Goal: Task Accomplishment & Management: Manage account settings

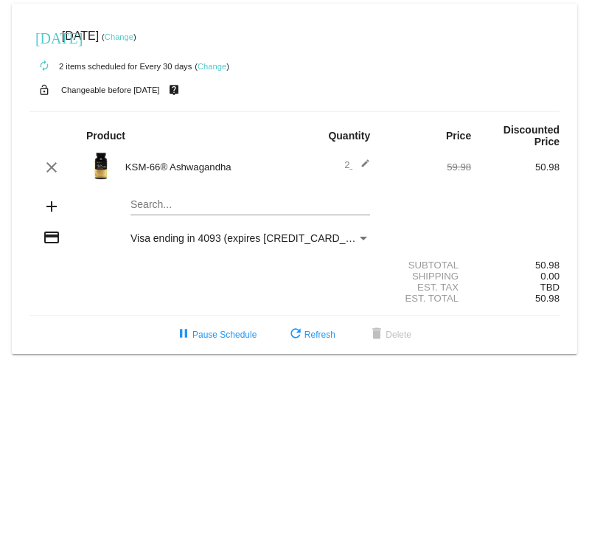
click at [367, 167] on mat-icon "edit" at bounding box center [362, 168] width 18 height 18
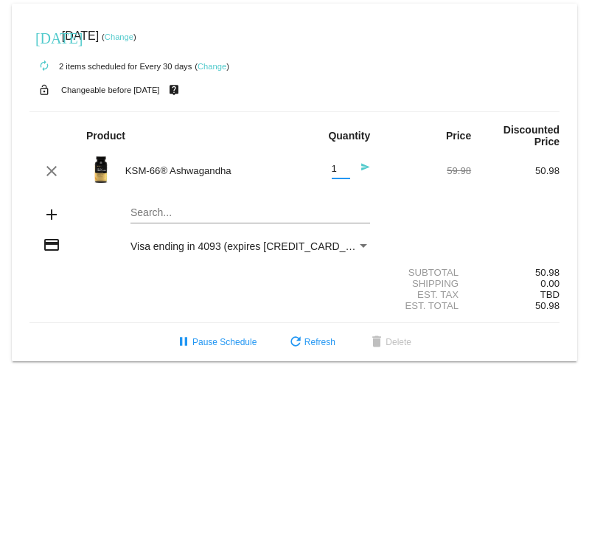
drag, startPoint x: 344, startPoint y: 172, endPoint x: 316, endPoint y: 167, distance: 28.5
type input "1"
click at [332, 167] on input "1" at bounding box center [341, 169] width 18 height 11
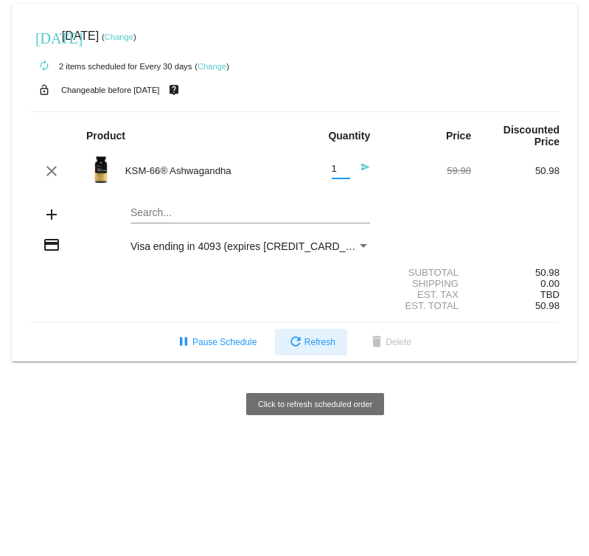
click at [322, 347] on span "refresh Refresh" at bounding box center [311, 342] width 49 height 10
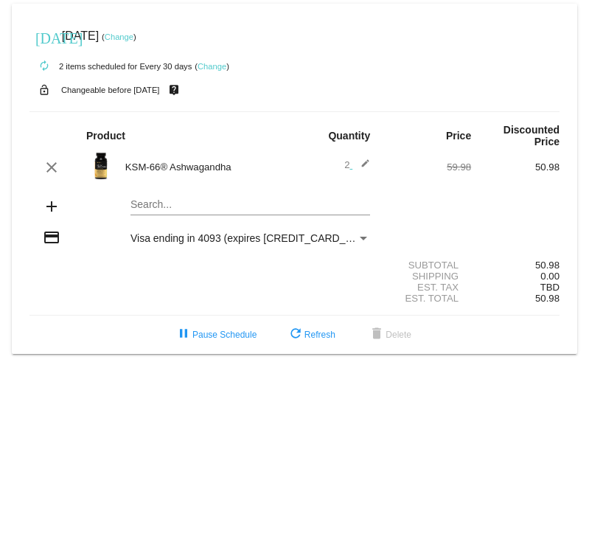
click at [367, 167] on mat-icon "edit" at bounding box center [362, 168] width 18 height 18
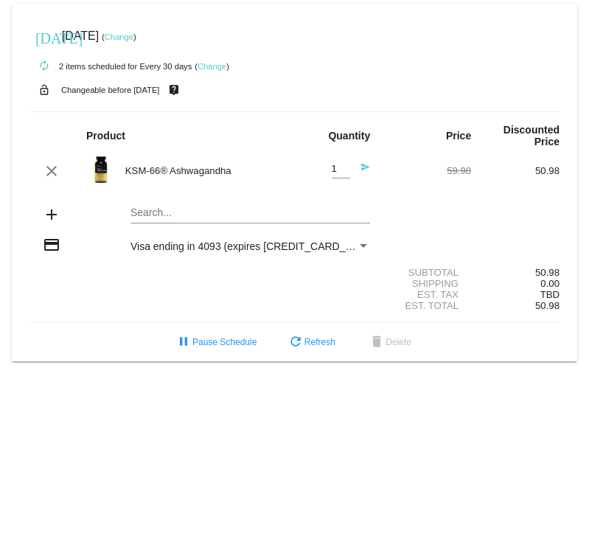
type input "1"
click at [347, 175] on input "1" at bounding box center [341, 169] width 18 height 11
click at [332, 197] on mat-card-content "Product Quantity Price Discounted Price clear KSM-66® Ashwagandha 1 Quantity se…" at bounding box center [295, 217] width 530 height 212
click at [368, 170] on mat-icon "send" at bounding box center [362, 171] width 18 height 18
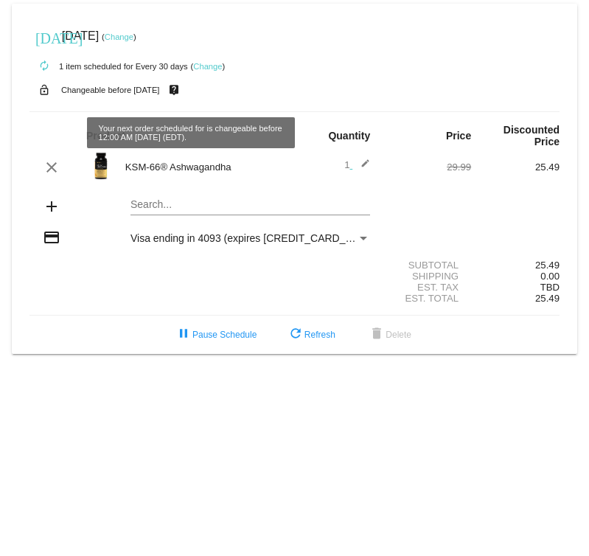
click at [133, 38] on link "Change" at bounding box center [119, 36] width 29 height 9
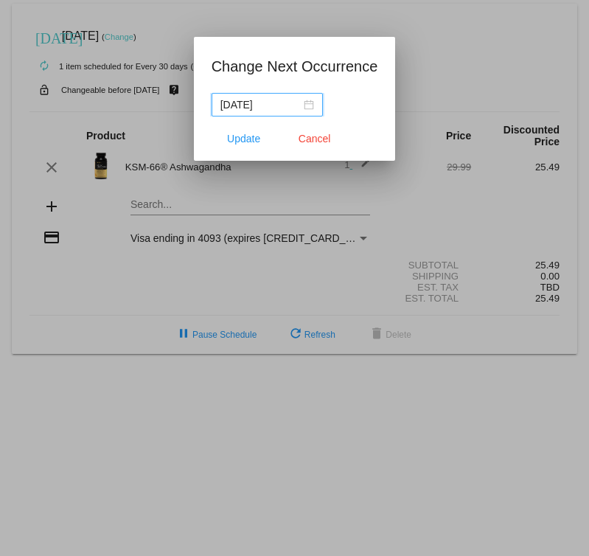
click at [295, 105] on div "[DATE]" at bounding box center [268, 105] width 94 height 16
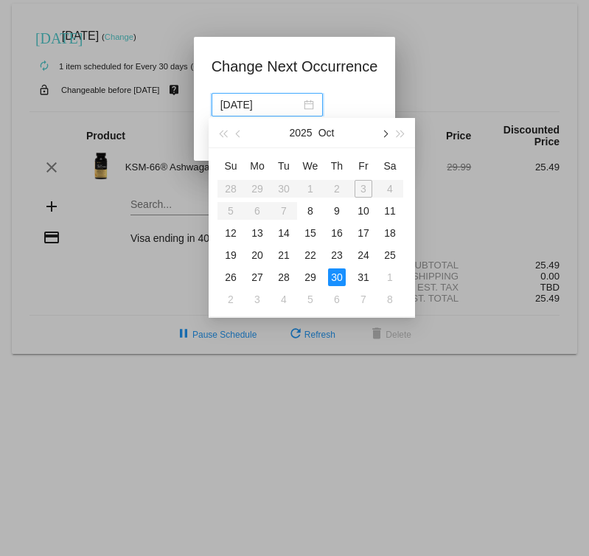
click at [384, 133] on span "button" at bounding box center [384, 134] width 7 height 7
click at [364, 274] on div "28" at bounding box center [364, 277] width 18 height 18
type input "[DATE]"
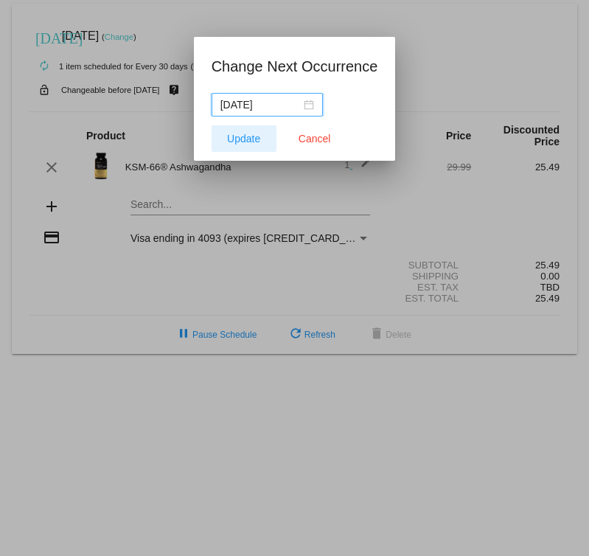
click at [236, 144] on span "Update" at bounding box center [243, 139] width 33 height 12
